Goal: Check status: Check status

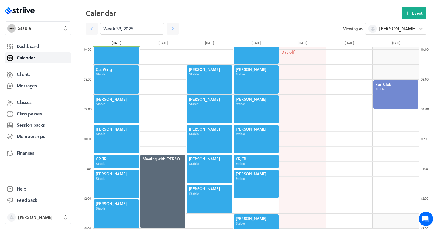
scroll to position [197, 0]
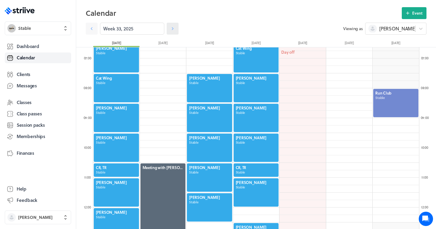
click at [173, 34] on link at bounding box center [173, 29] width 12 height 12
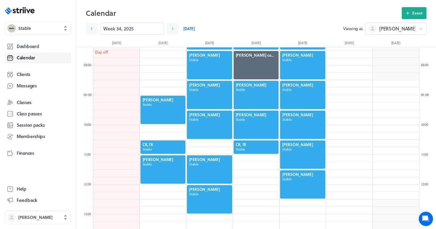
scroll to position [223, 0]
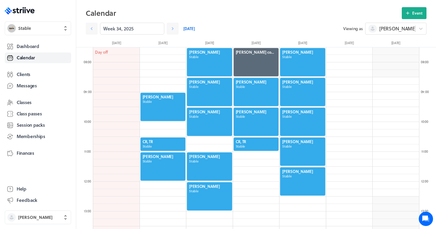
click at [160, 168] on div at bounding box center [163, 166] width 46 height 29
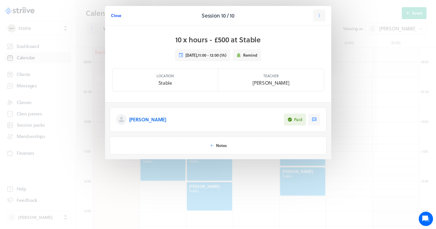
click at [114, 16] on span "Close" at bounding box center [116, 15] width 10 height 5
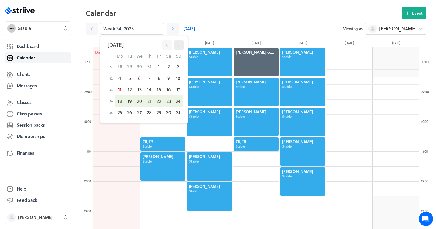
click at [180, 43] on icon "button" at bounding box center [178, 44] width 5 height 5
click at [179, 45] on icon "button" at bounding box center [179, 45] width 2 height 3
click at [166, 49] on button "button" at bounding box center [167, 45] width 10 height 10
click at [181, 46] on icon "button" at bounding box center [178, 44] width 5 height 5
click at [165, 46] on icon "button" at bounding box center [166, 44] width 5 height 5
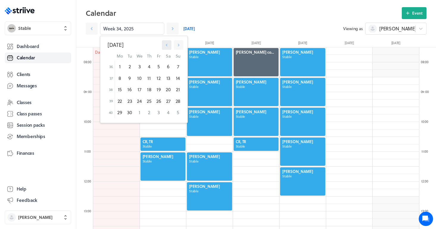
click at [169, 44] on icon "button" at bounding box center [166, 44] width 5 height 5
click at [132, 99] on div "19" at bounding box center [130, 100] width 10 height 11
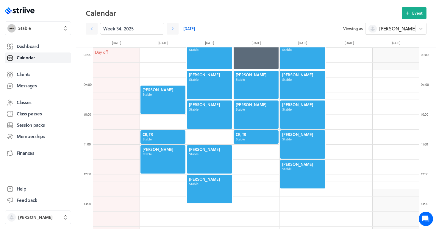
scroll to position [232, 0]
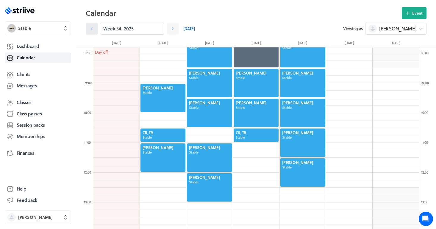
click at [92, 31] on icon at bounding box center [92, 29] width 6 height 6
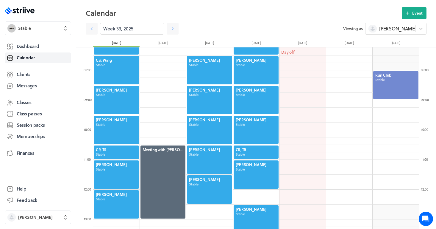
scroll to position [214, 0]
